Goal: Transaction & Acquisition: Subscribe to service/newsletter

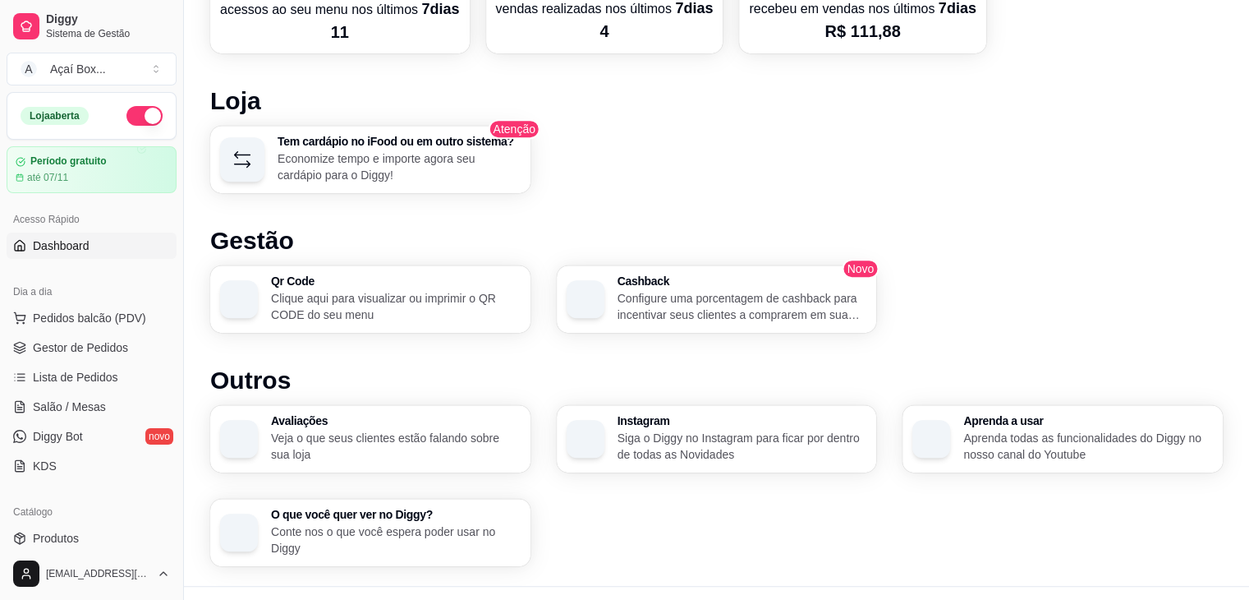
scroll to position [928, 0]
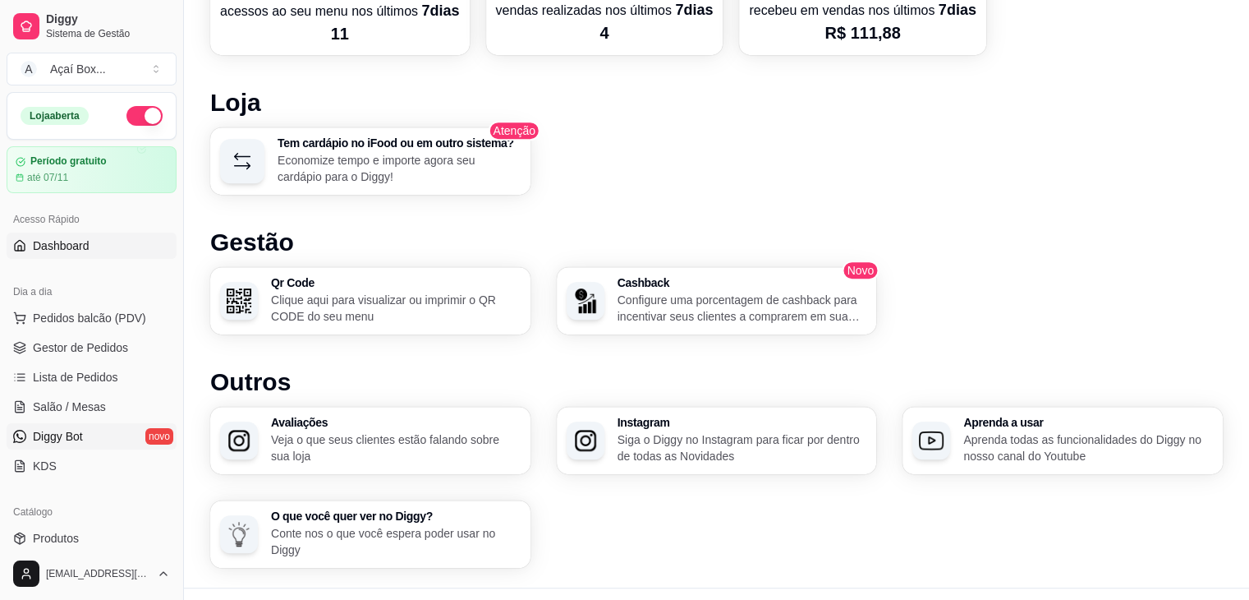
click at [109, 432] on link "Diggy Bot novo" at bounding box center [92, 436] width 170 height 26
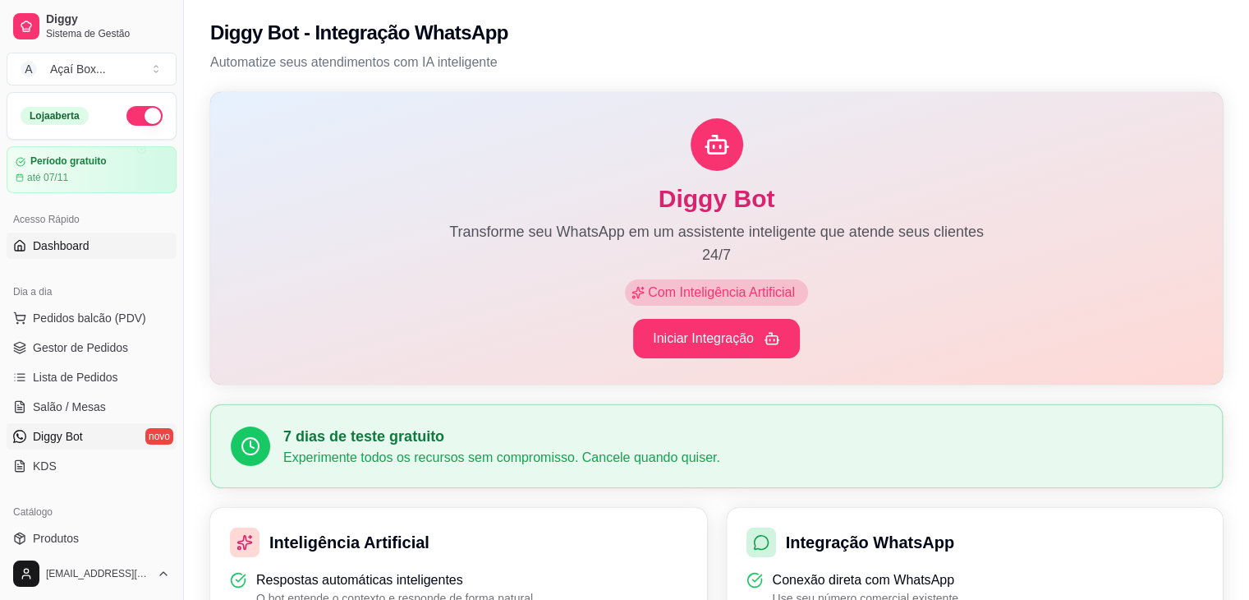
click at [81, 244] on span "Dashboard" at bounding box center [61, 245] width 57 height 16
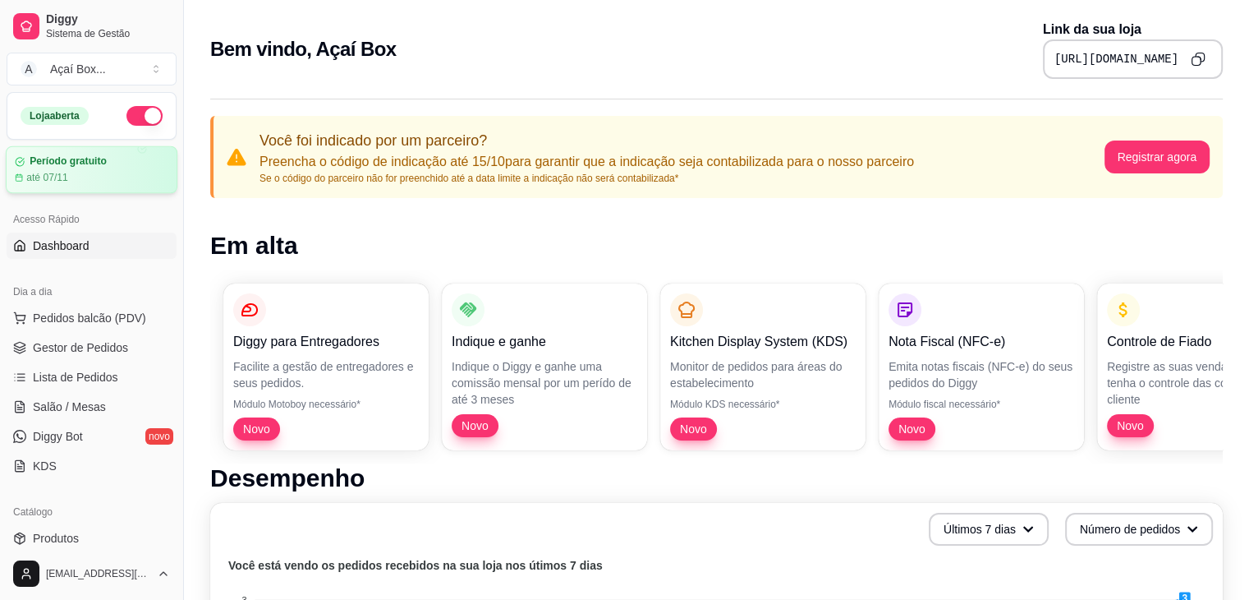
click at [122, 160] on div "Período gratuito" at bounding box center [92, 161] width 154 height 12
click at [157, 71] on button "A Açaí Box ..." at bounding box center [92, 69] width 170 height 33
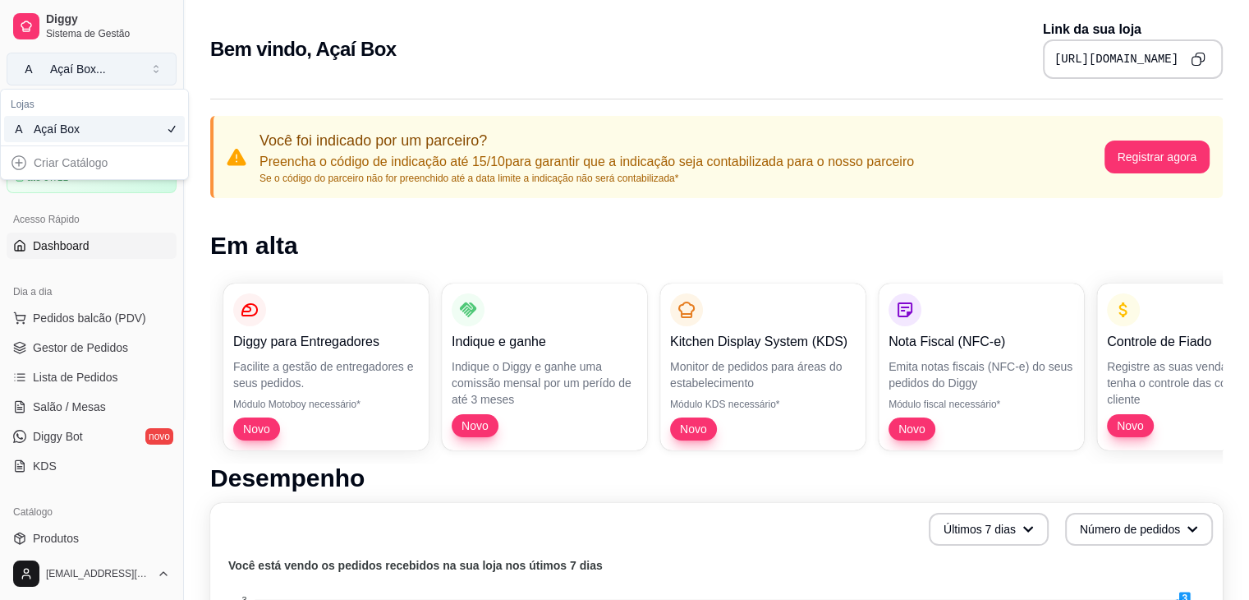
click at [157, 71] on button "A Açaí Box ..." at bounding box center [92, 69] width 170 height 33
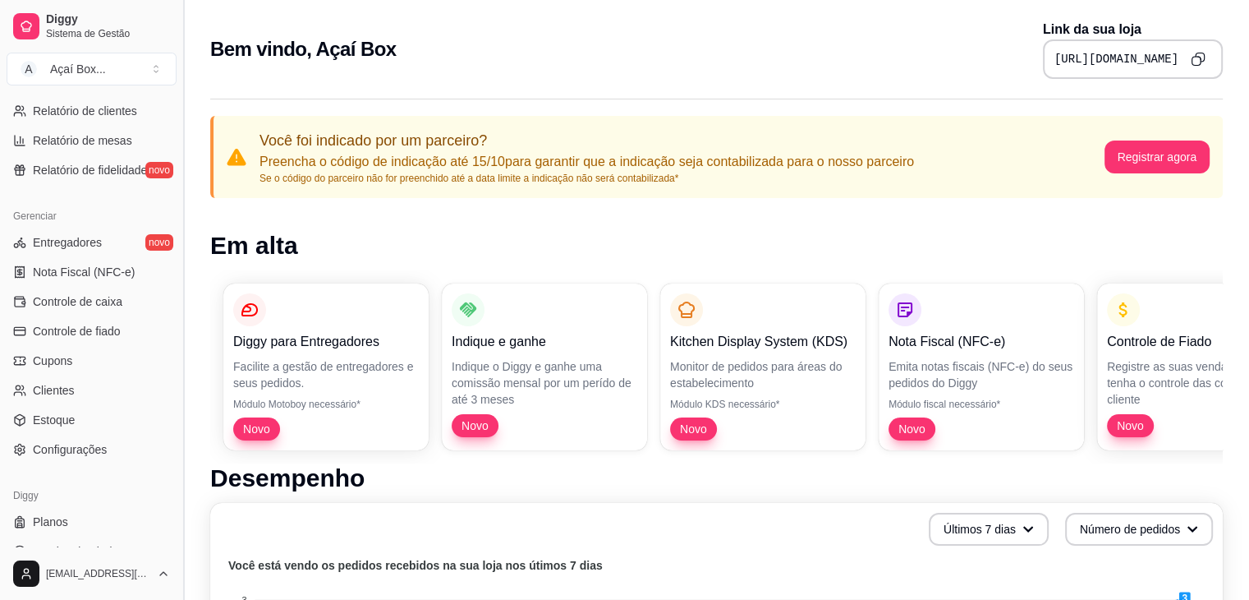
scroll to position [570, 0]
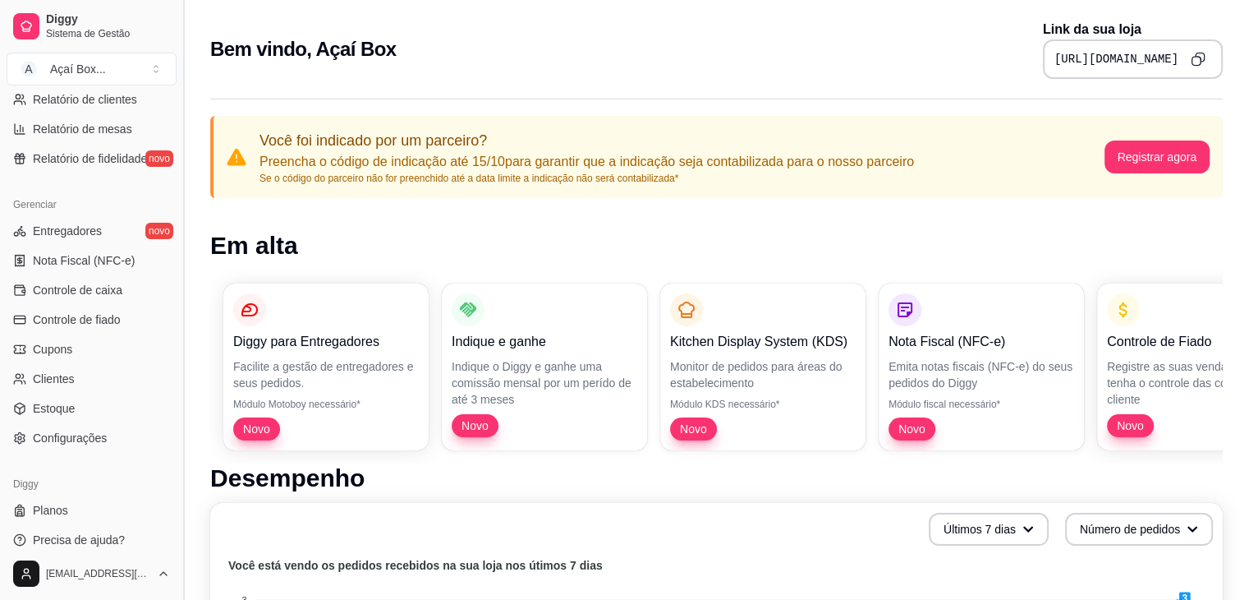
drag, startPoint x: 181, startPoint y: 384, endPoint x: 182, endPoint y: 410, distance: 25.5
click at [182, 410] on button "Toggle Sidebar" at bounding box center [183, 300] width 13 height 600
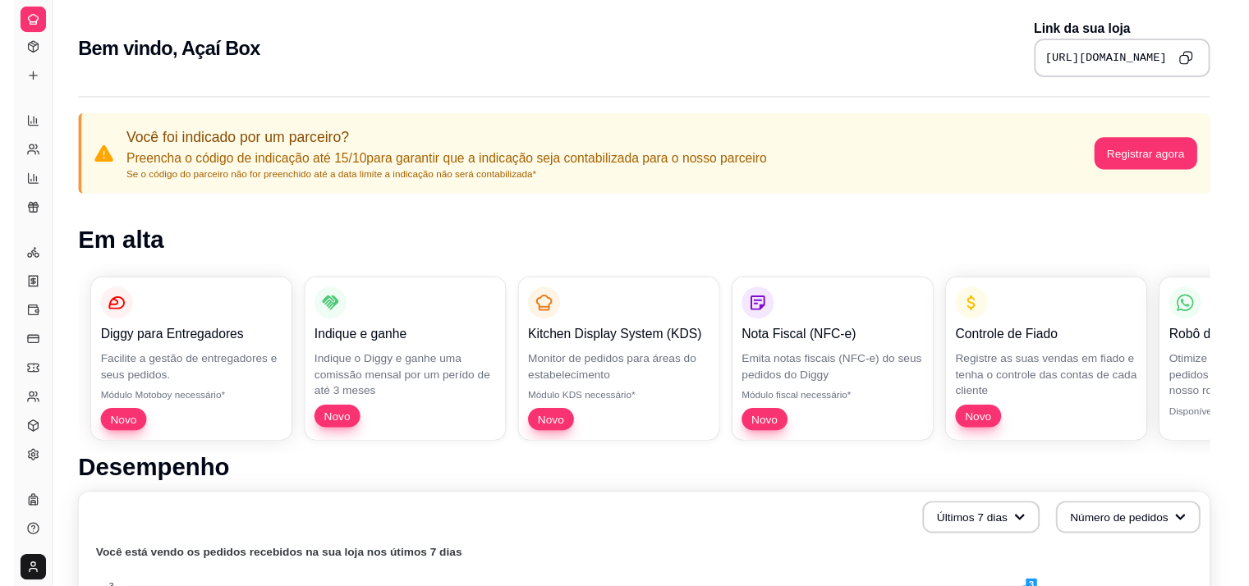
scroll to position [251, 0]
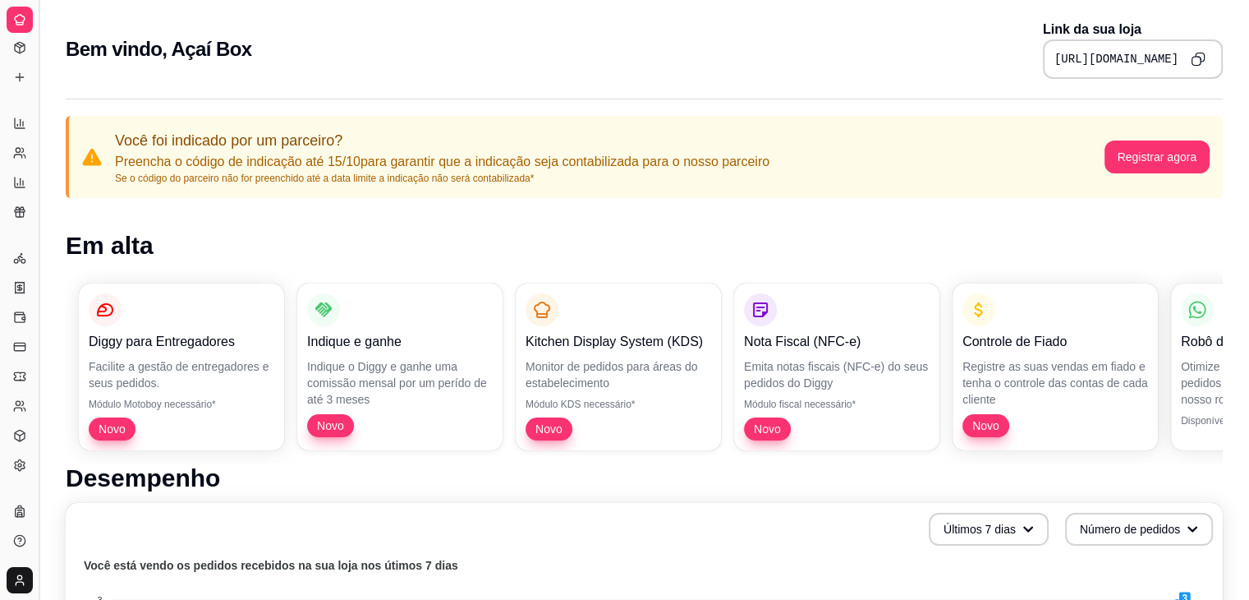
click at [43, 392] on button "Toggle Sidebar" at bounding box center [38, 300] width 13 height 600
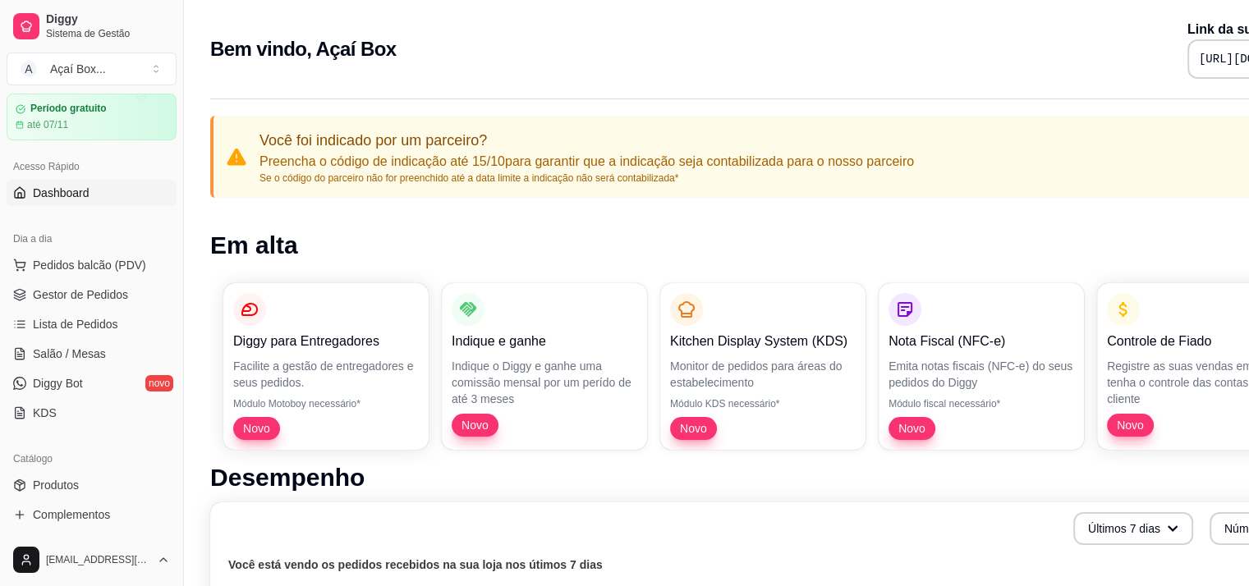
scroll to position [0, 0]
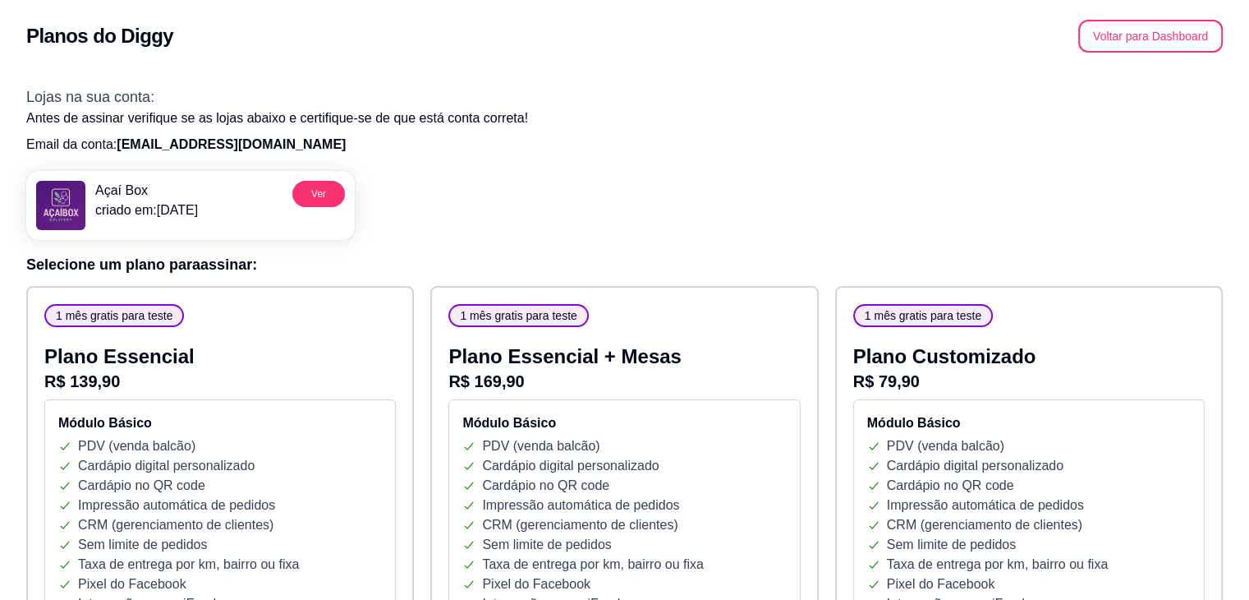
click at [426, 214] on div "Açaí Box criado em: [DATE] Ver" at bounding box center [624, 199] width 1197 height 82
